Goal: Download file/media

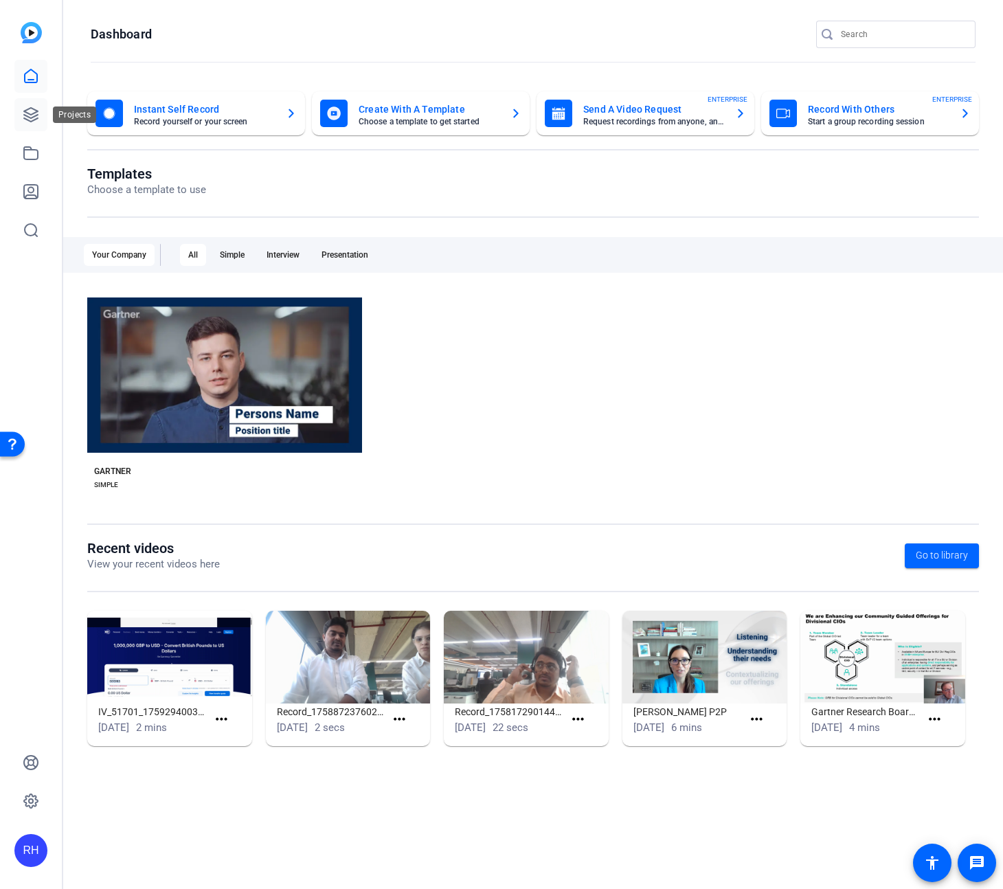
click at [29, 109] on icon at bounding box center [31, 115] width 14 height 14
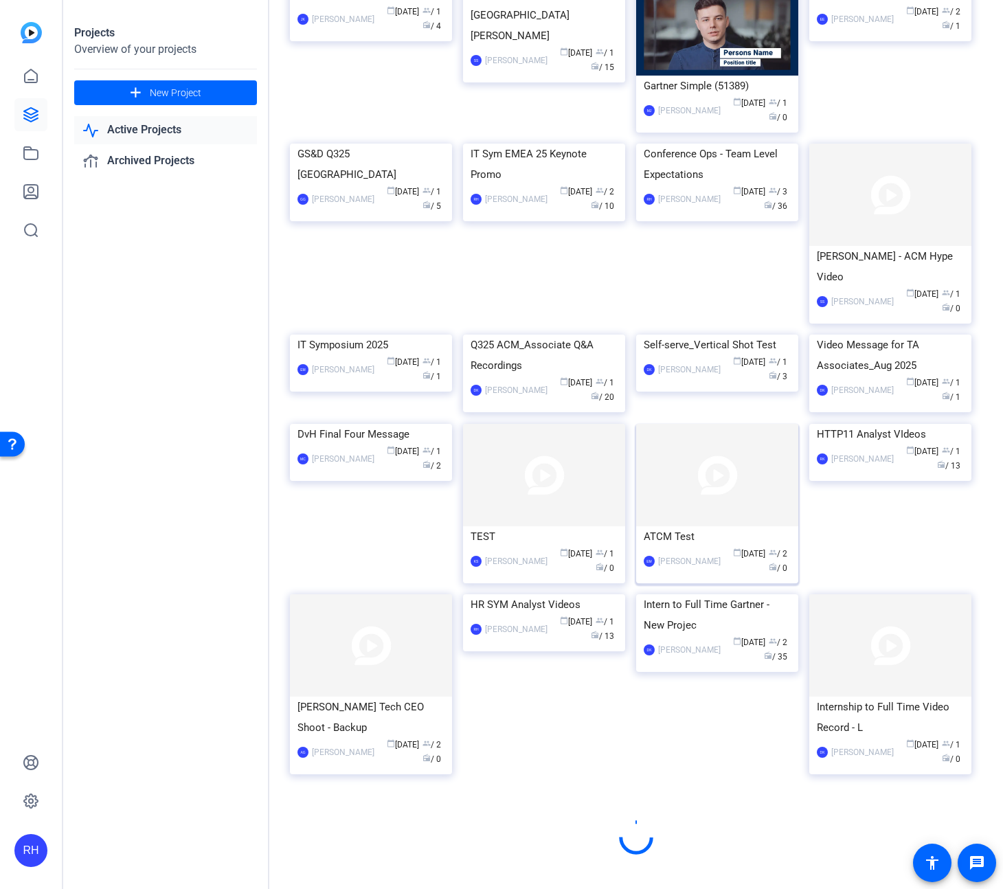
scroll to position [429, 0]
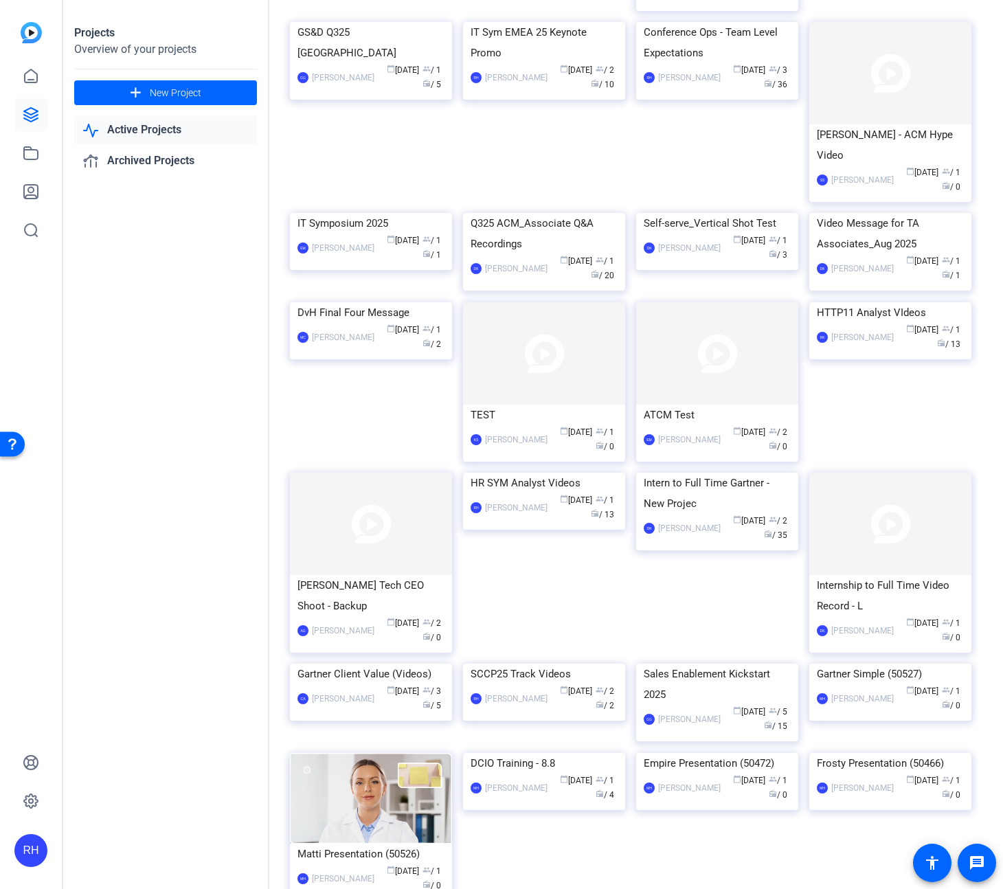
click at [875, 323] on div "HTTP11 Analyst VIdeos" at bounding box center [890, 312] width 147 height 21
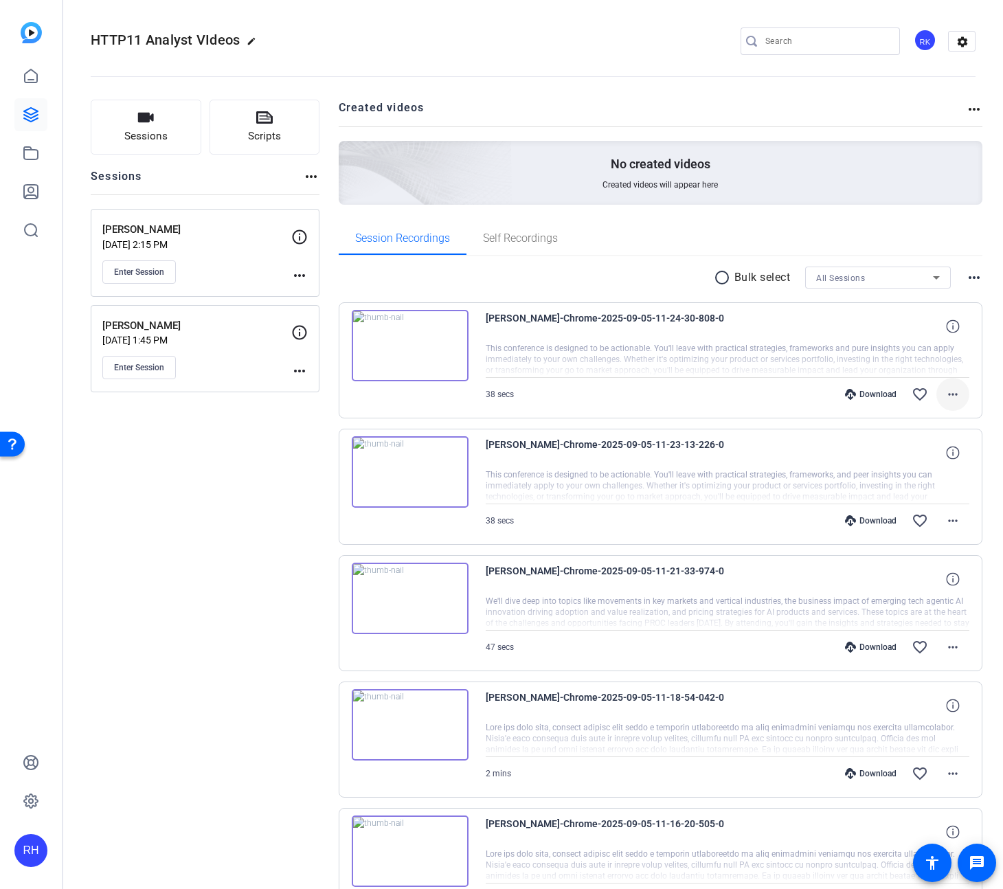
click at [955, 396] on mat-icon "more_horiz" at bounding box center [953, 394] width 16 height 16
click at [937, 527] on span "Download Transcript" at bounding box center [917, 526] width 82 height 16
click at [951, 522] on mat-icon "more_horiz" at bounding box center [953, 520] width 16 height 16
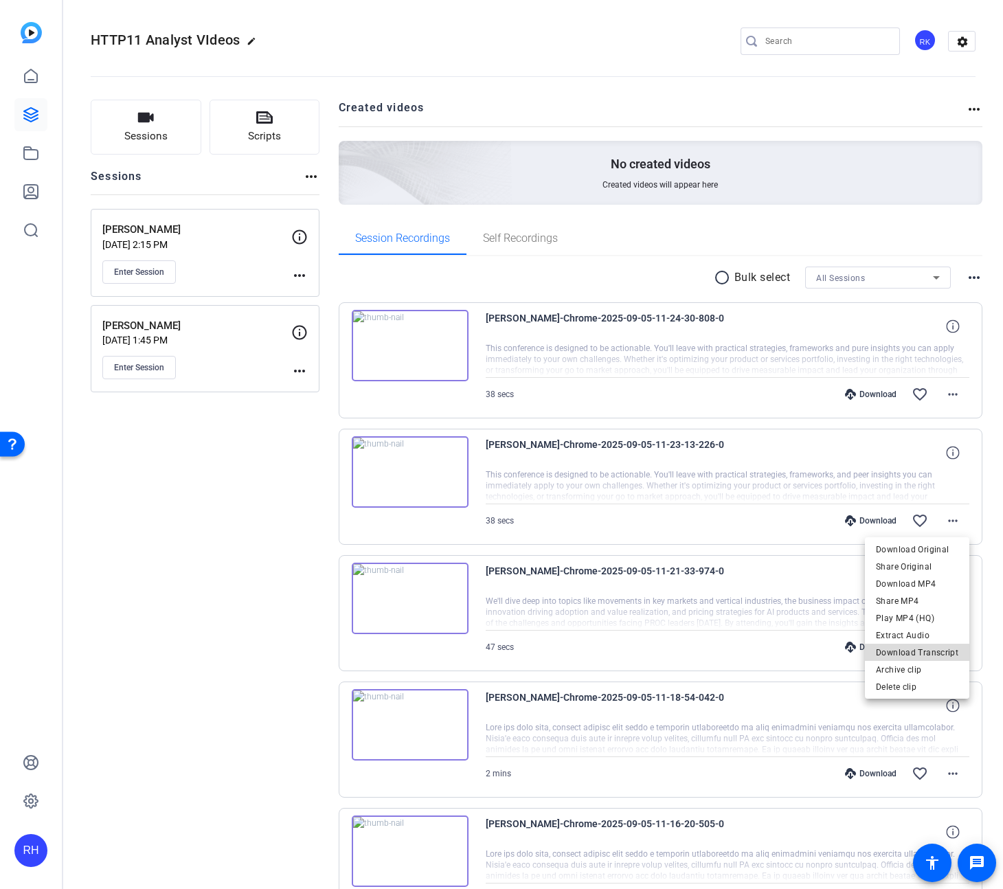
click at [941, 652] on span "Download Transcript" at bounding box center [917, 652] width 82 height 16
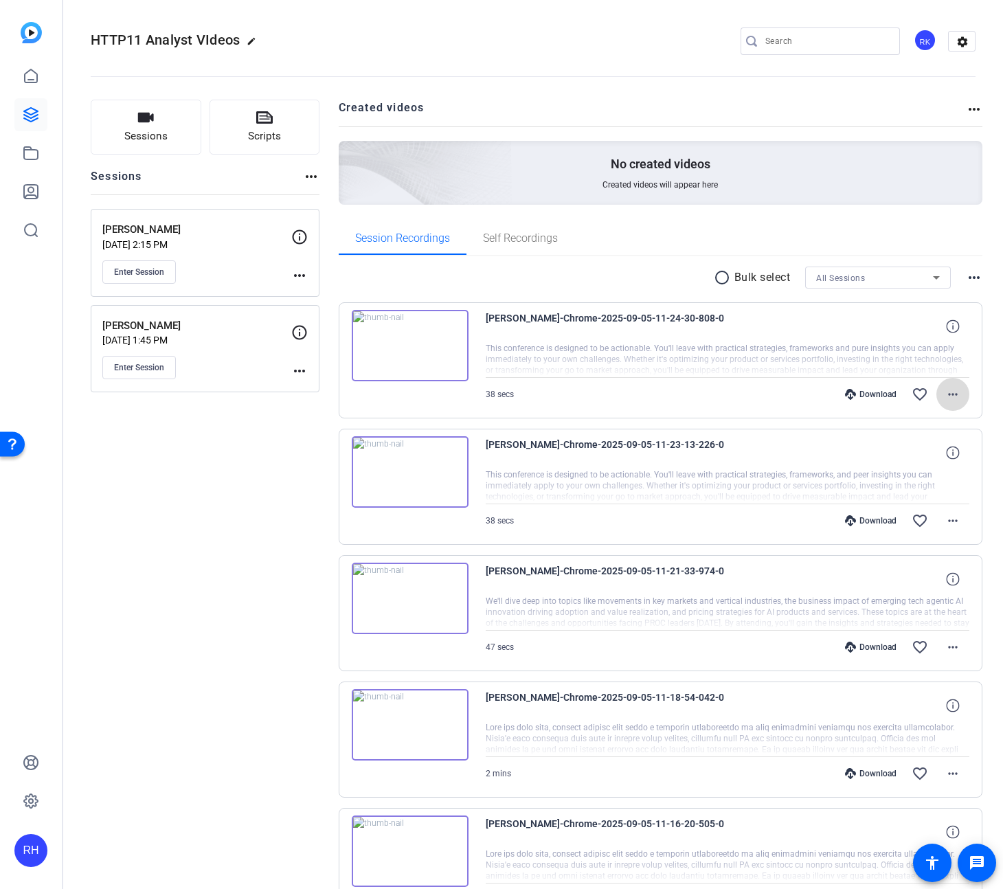
click at [953, 392] on mat-icon "more_horiz" at bounding box center [953, 394] width 16 height 16
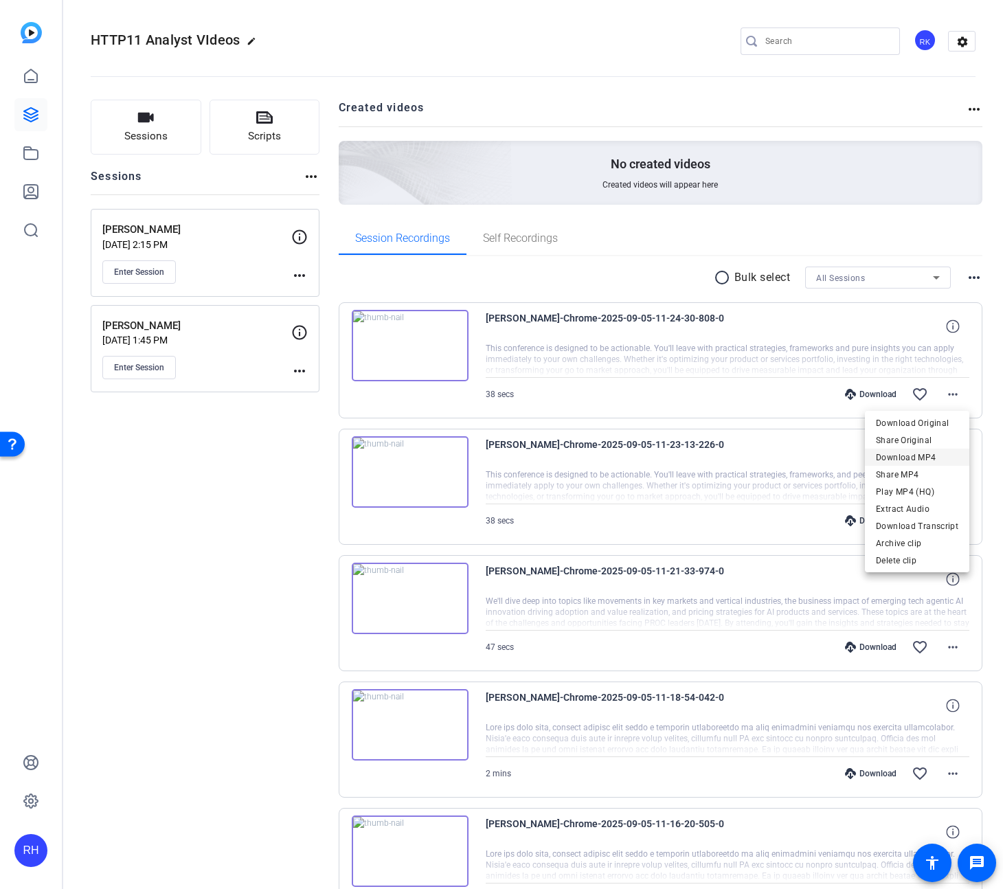
click at [921, 458] on span "Download MP4" at bounding box center [917, 457] width 82 height 16
click at [951, 519] on mat-icon "more_horiz" at bounding box center [953, 520] width 16 height 16
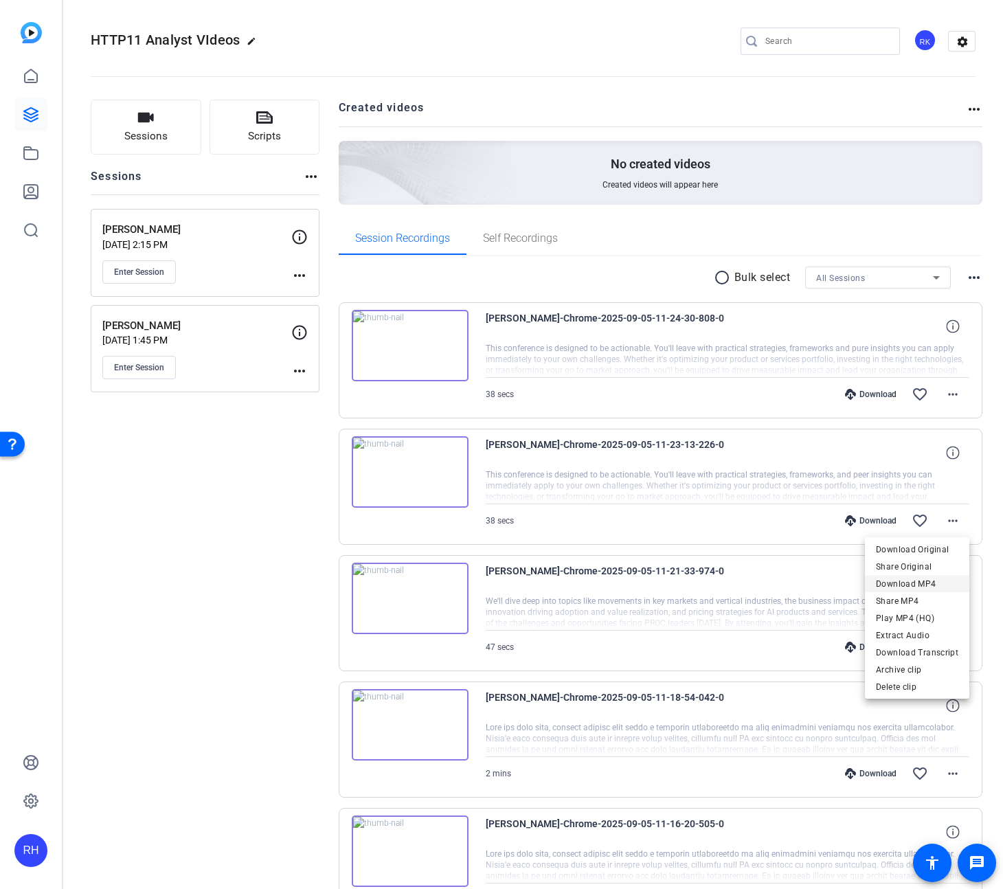
click at [930, 583] on span "Download MP4" at bounding box center [917, 584] width 82 height 16
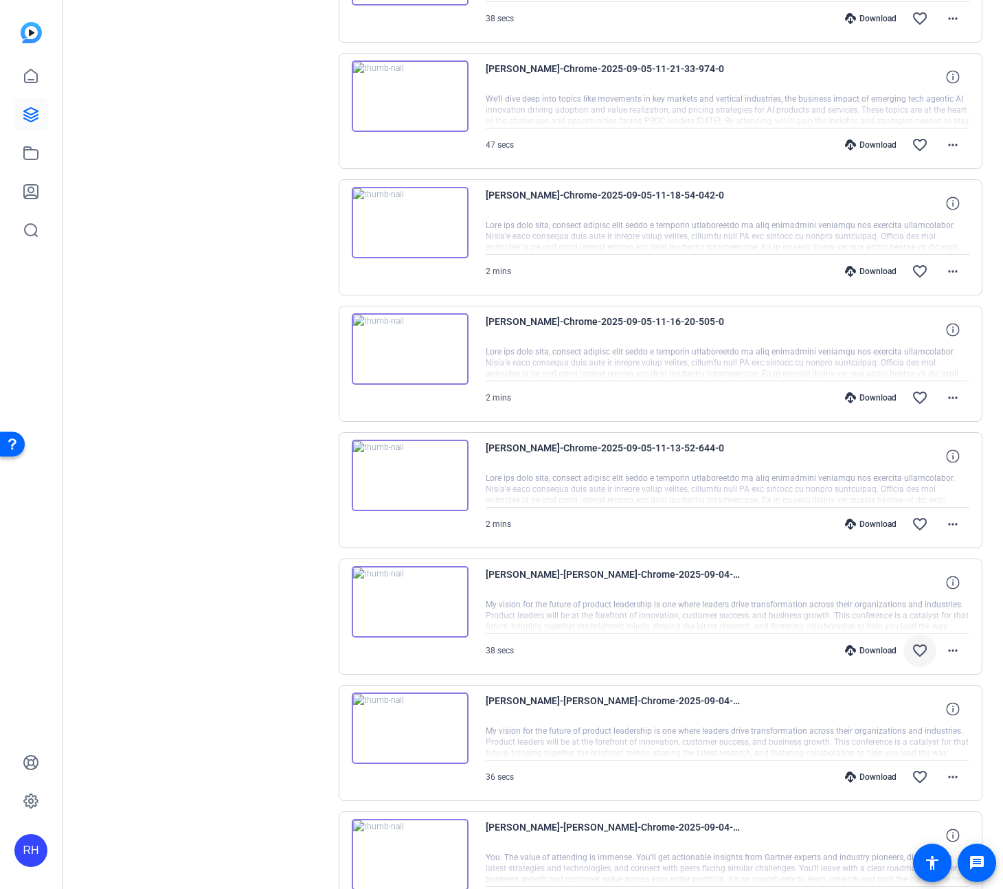
scroll to position [543, 0]
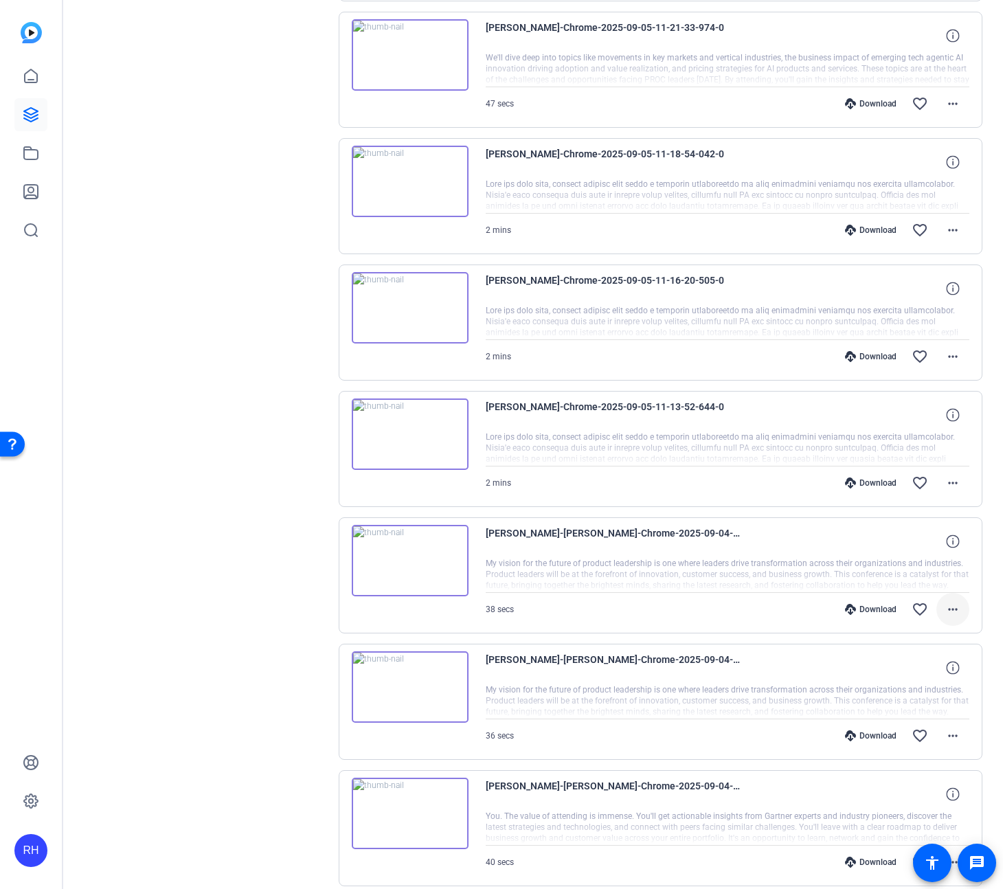
click at [948, 611] on mat-icon "more_horiz" at bounding box center [953, 609] width 16 height 16
click at [926, 668] on span "Download MP4" at bounding box center [917, 672] width 82 height 16
click at [957, 617] on mat-icon "more_horiz" at bounding box center [953, 609] width 16 height 16
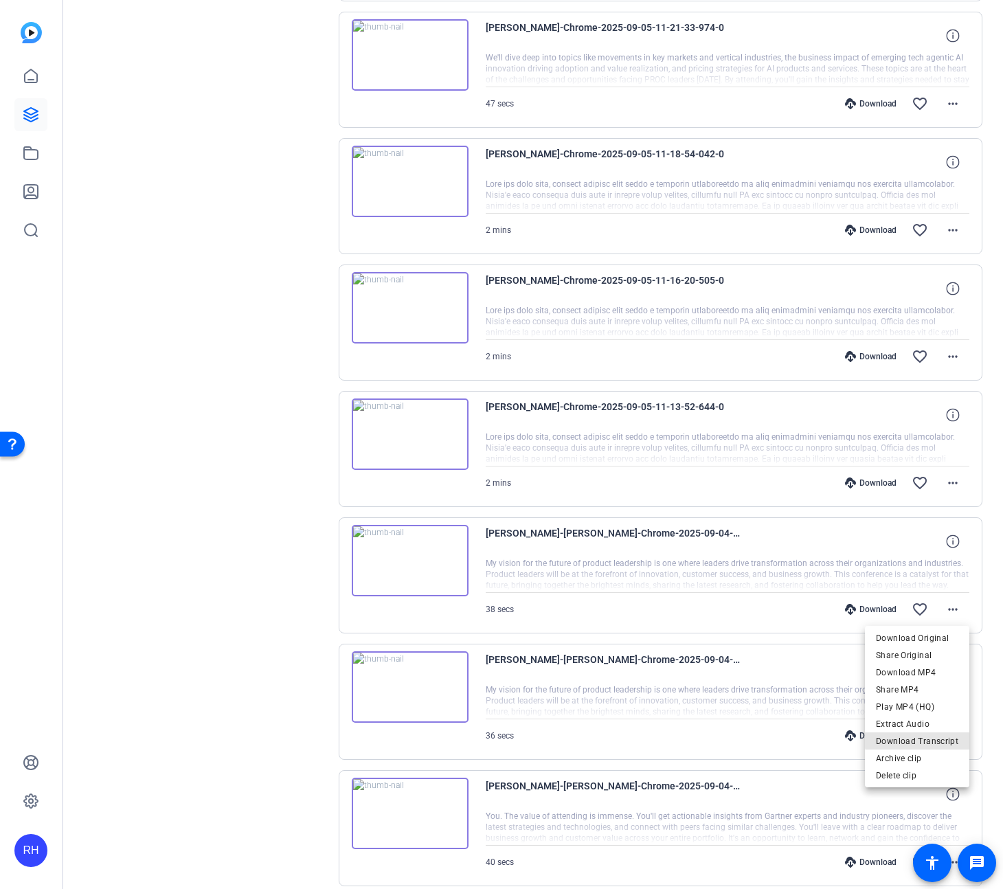
click at [930, 739] on span "Download Transcript" at bounding box center [917, 741] width 82 height 16
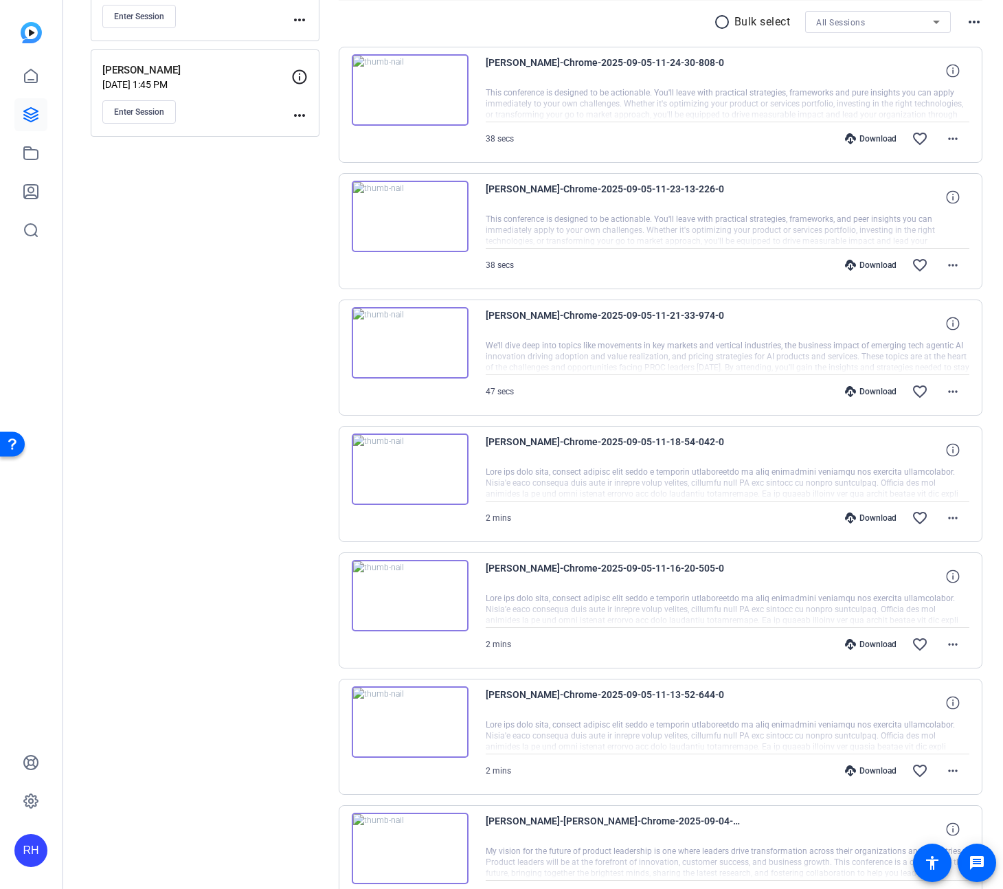
scroll to position [0, 0]
